Goal: Task Accomplishment & Management: Complete application form

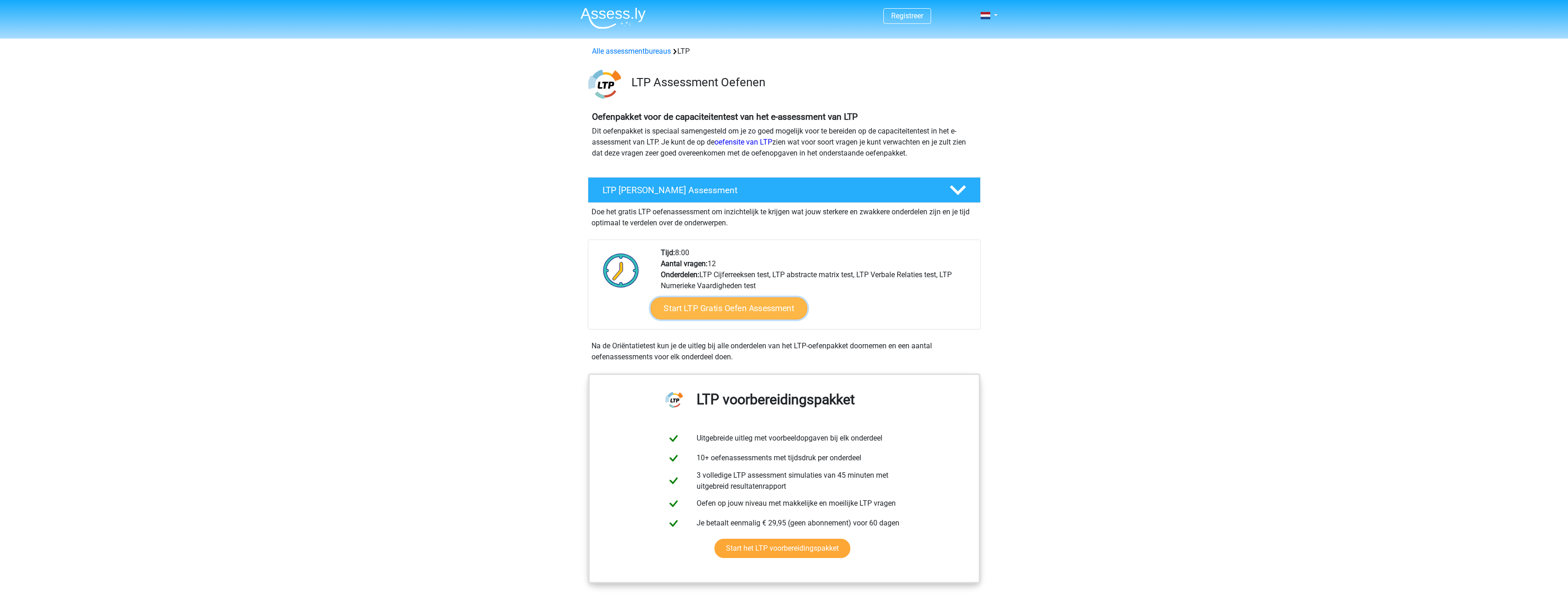
click at [731, 309] on link "Start LTP Gratis Oefen Assessment" at bounding box center [729, 309] width 157 height 22
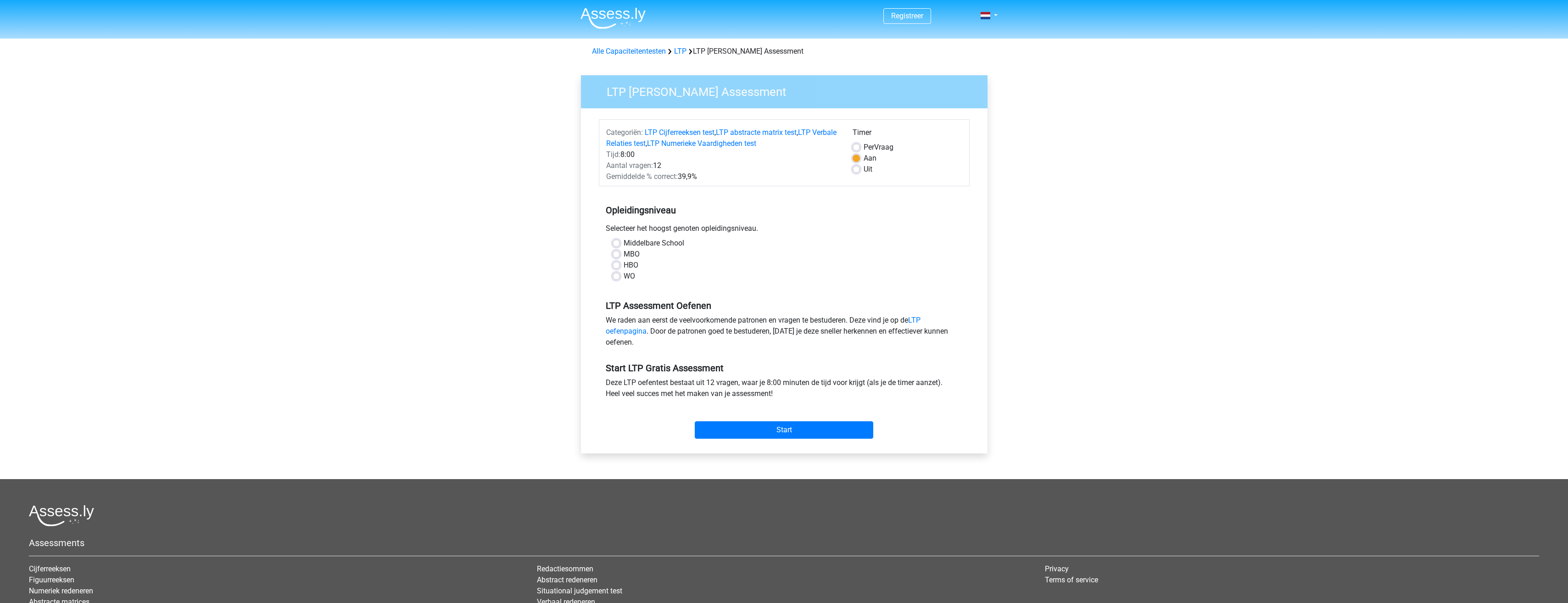
click at [630, 255] on label "MBO" at bounding box center [632, 254] width 16 height 11
click at [620, 255] on input "MBO" at bounding box center [616, 253] width 7 height 9
radio input "true"
click at [762, 423] on input "Start" at bounding box center [784, 431] width 178 height 18
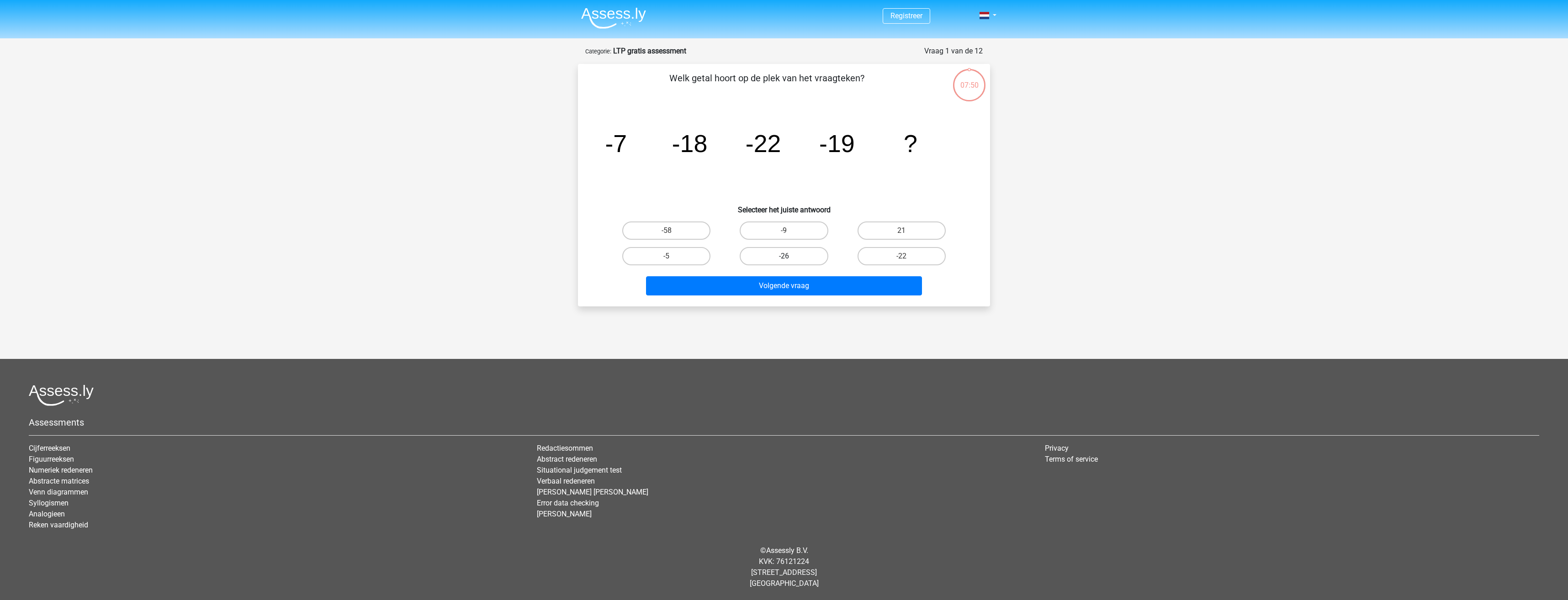
click at [756, 253] on label "-26" at bounding box center [784, 256] width 88 height 18
click at [784, 256] on input "-26" at bounding box center [786, 259] width 6 height 6
radio input "true"
click at [781, 293] on button "Volgende vraag" at bounding box center [784, 286] width 276 height 19
click at [771, 225] on label "43/4" at bounding box center [784, 230] width 88 height 18
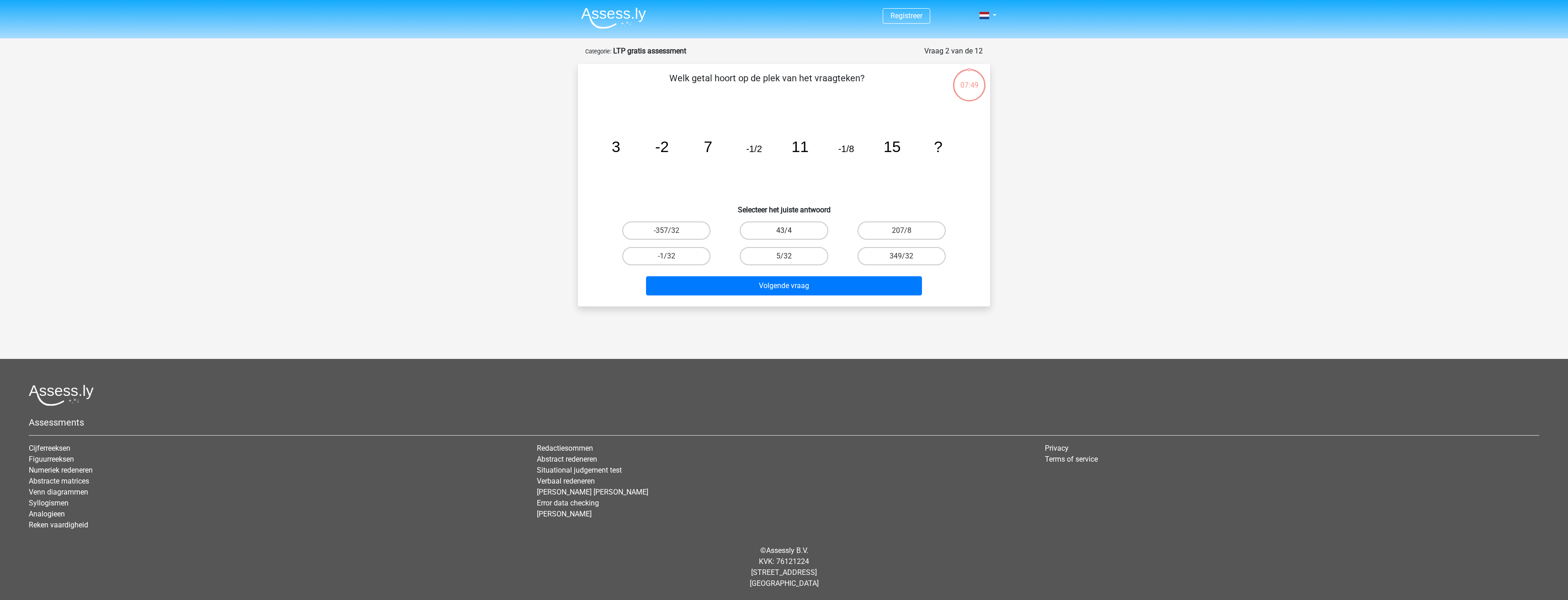
click at [784, 231] on input "43/4" at bounding box center [786, 233] width 6 height 6
radio input "true"
click at [619, 21] on img at bounding box center [613, 18] width 65 height 21
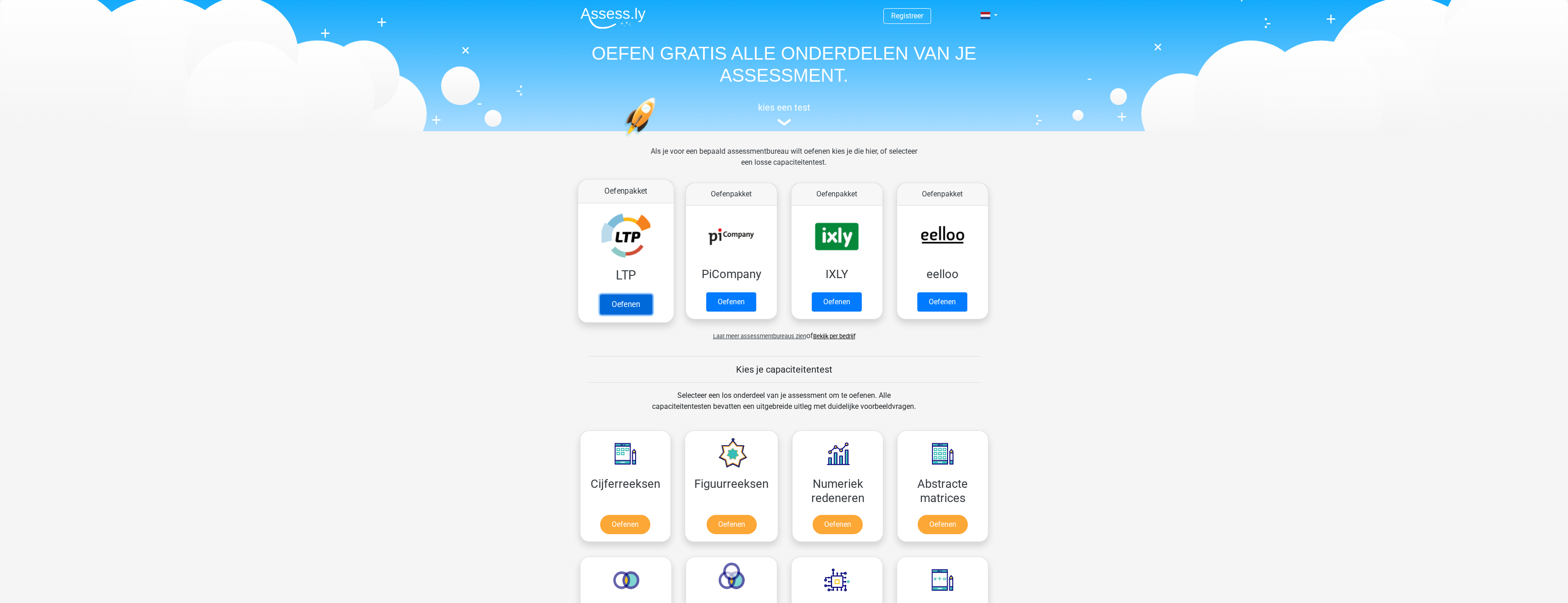
click at [630, 305] on link "Oefenen" at bounding box center [626, 305] width 53 height 20
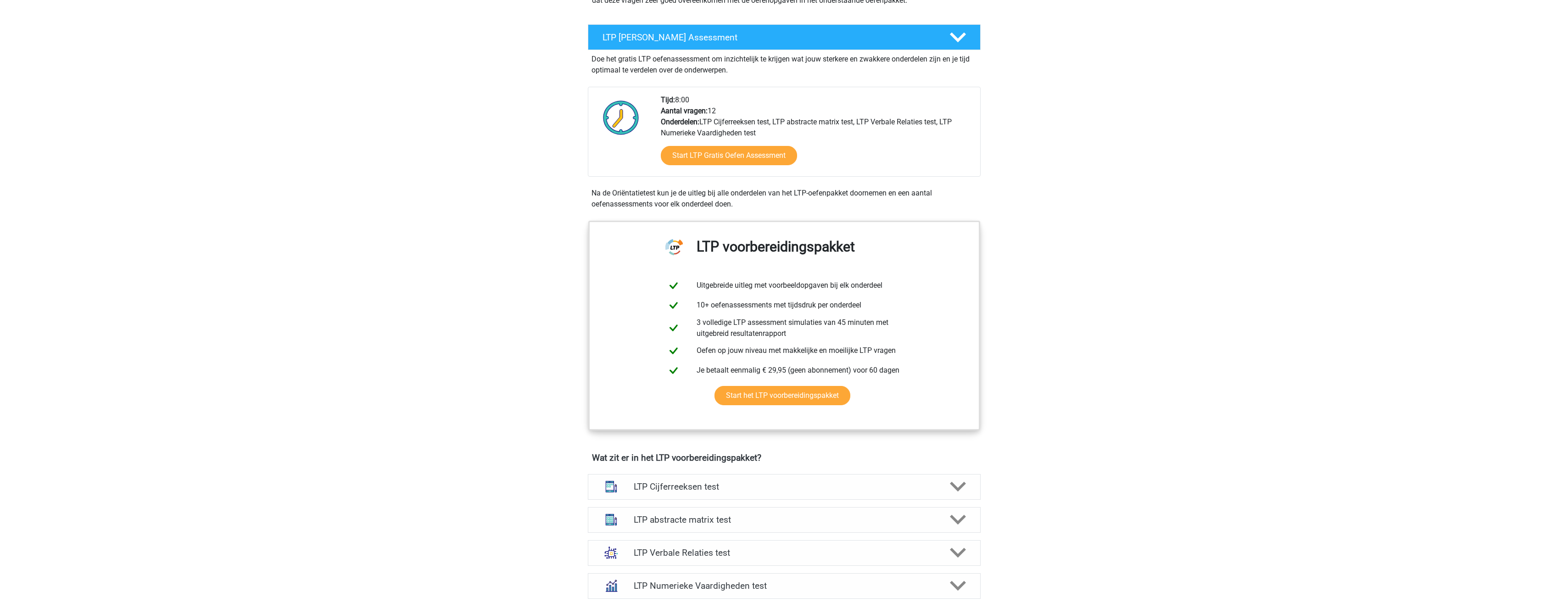
scroll to position [184, 0]
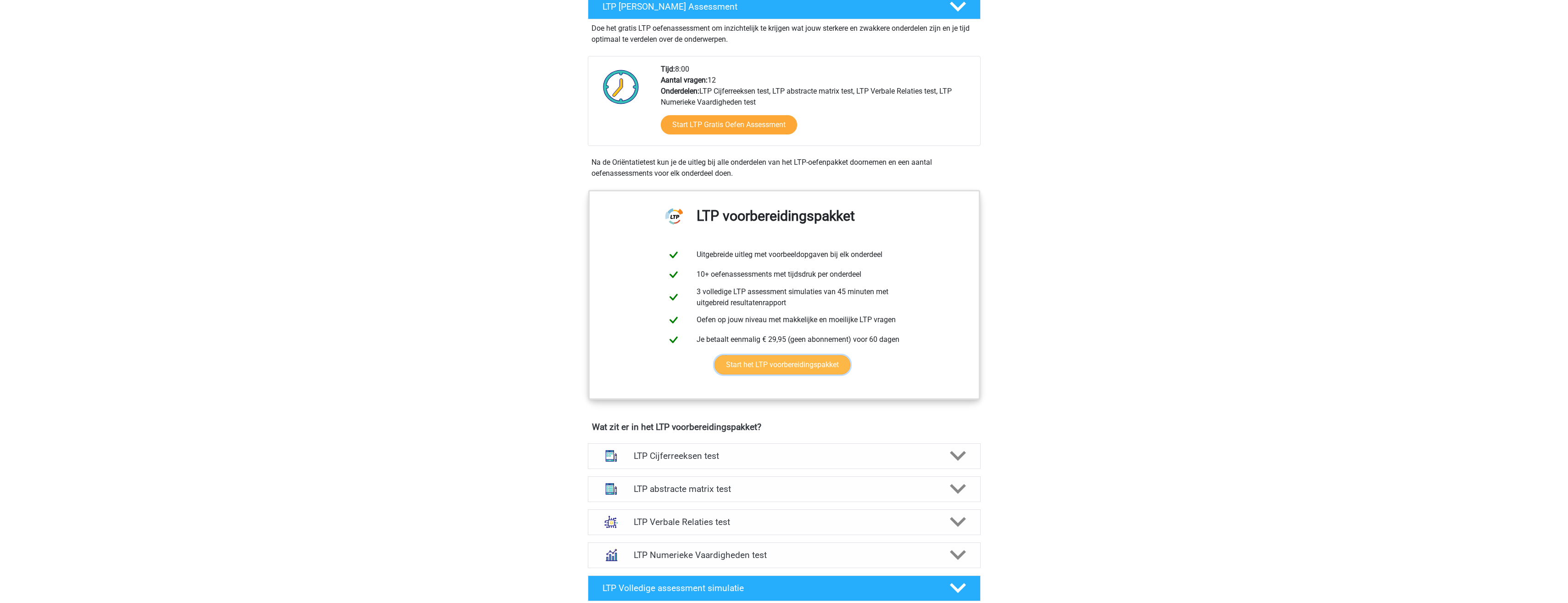
click at [777, 368] on link "Start het LTP voorbereidingspakket" at bounding box center [783, 364] width 136 height 20
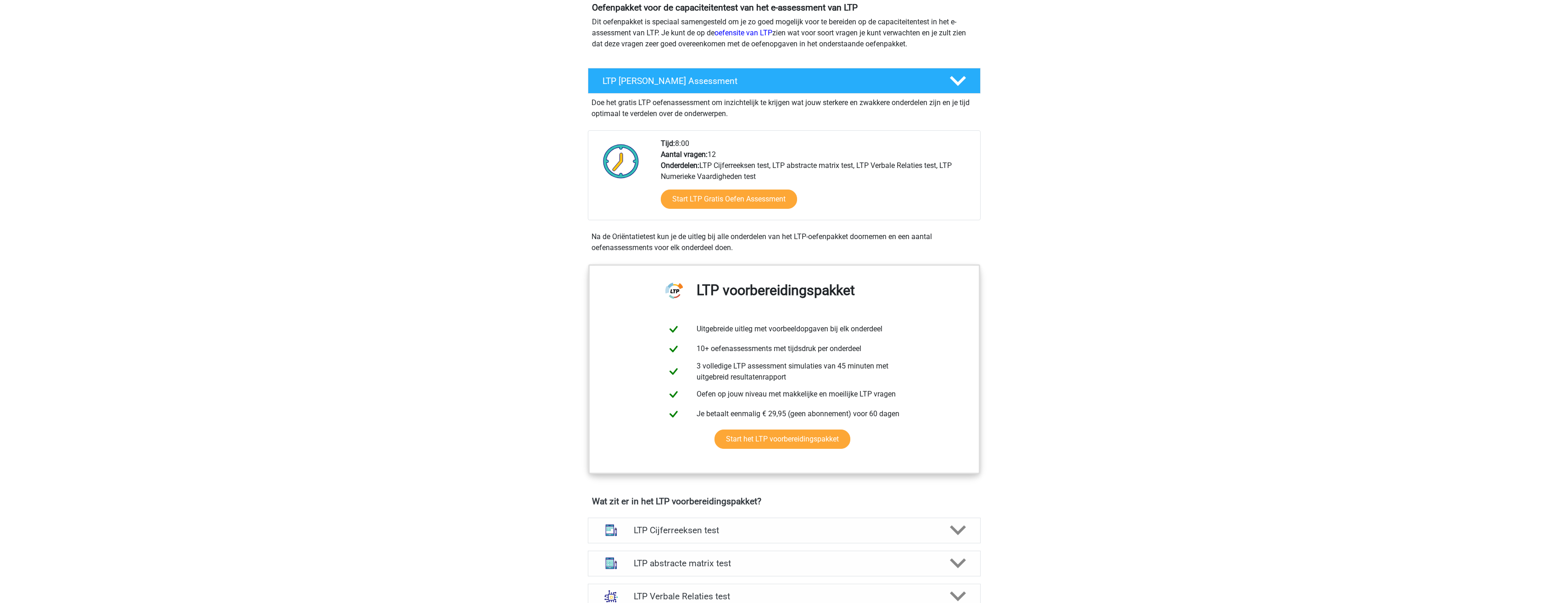
scroll to position [92, 0]
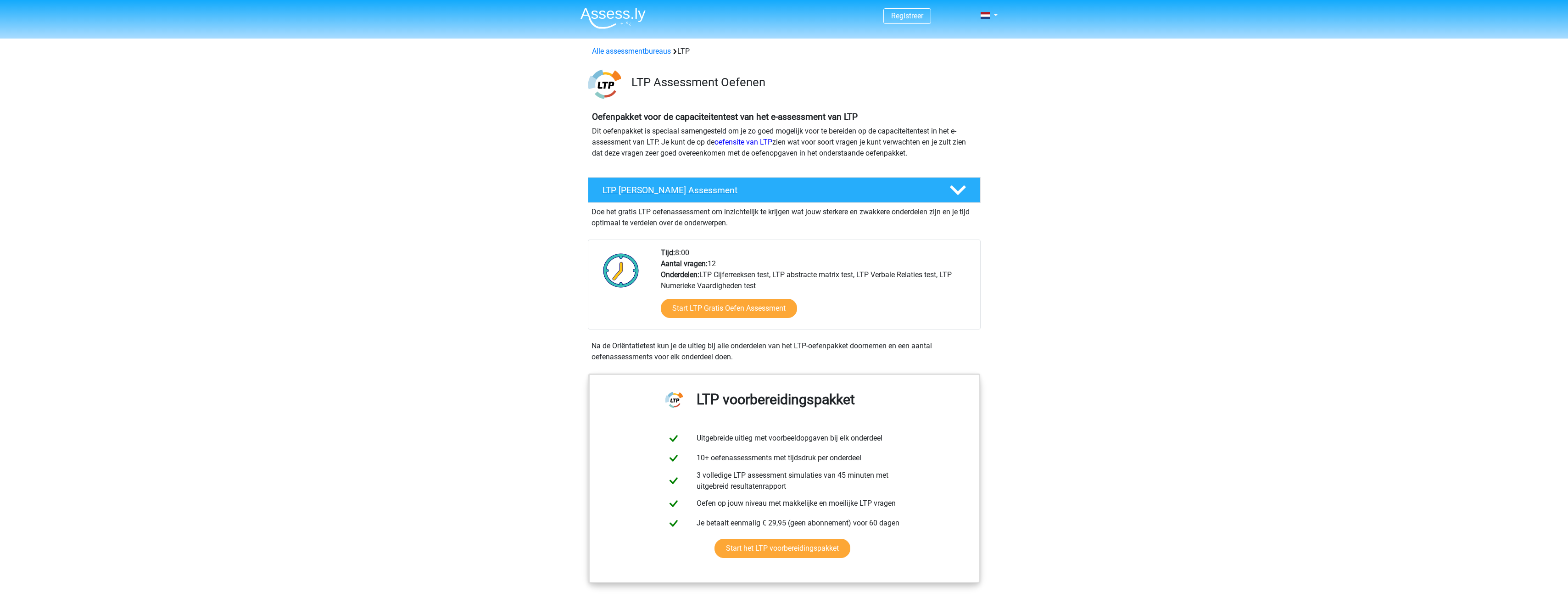
click at [707, 183] on div "LTP [PERSON_NAME] Assessment" at bounding box center [784, 190] width 393 height 26
